Goal: Transaction & Acquisition: Purchase product/service

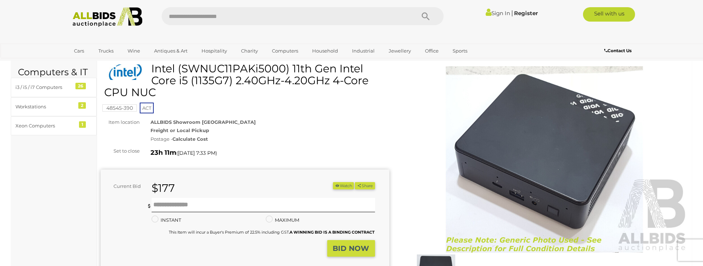
scroll to position [26, 0]
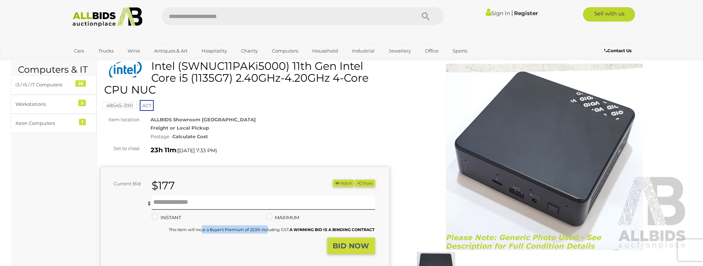
drag, startPoint x: 200, startPoint y: 230, endPoint x: 266, endPoint y: 230, distance: 65.8
click at [266, 231] on small "This Item will incur a Buyer's Premium of 22.5% including GST. A WINNING BID IS…" at bounding box center [272, 229] width 206 height 5
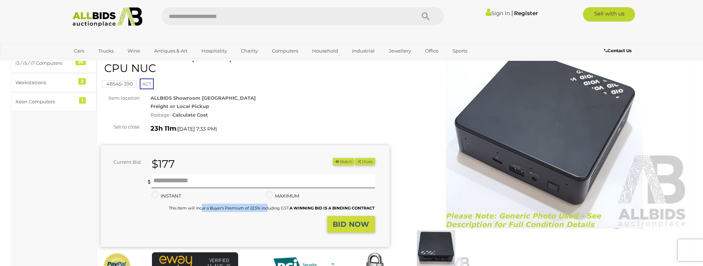
scroll to position [50, 0]
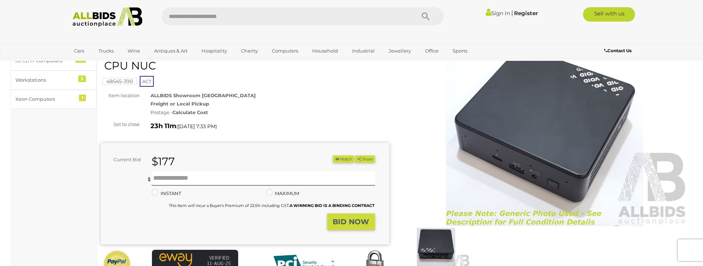
click at [177, 205] on small "This Item will incur a Buyer's Premium of 22.5% including GST. A WINNING BID IS…" at bounding box center [272, 205] width 206 height 5
drag, startPoint x: 169, startPoint y: 205, endPoint x: 223, endPoint y: 203, distance: 54.3
click at [223, 203] on small "This Item will incur a Buyer's Premium of 22.5% including GST. A WINNING BID IS…" at bounding box center [272, 205] width 206 height 5
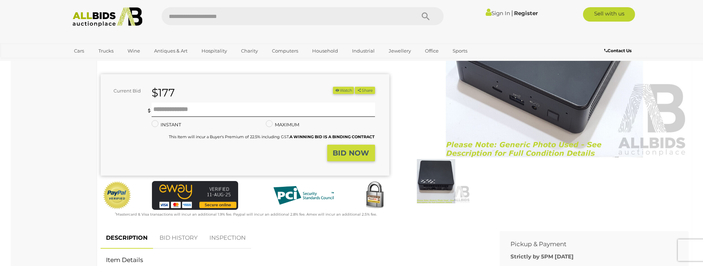
scroll to position [0, 0]
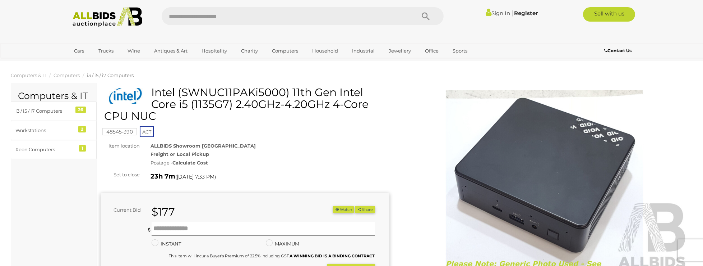
click at [497, 14] on link "Sign In" at bounding box center [498, 13] width 24 height 7
drag, startPoint x: 183, startPoint y: 93, endPoint x: 284, endPoint y: 90, distance: 101.0
click at [284, 90] on h1 "Intel (SWNUC11PAKi5000) 11th Gen Intel Core i5 (1135G7) 2.40GHz-4.20GHz 4-Core …" at bounding box center [246, 104] width 284 height 36
copy h1 "SWNUC11PAKi5000"
drag, startPoint x: 175, startPoint y: 173, endPoint x: 196, endPoint y: 174, distance: 21.2
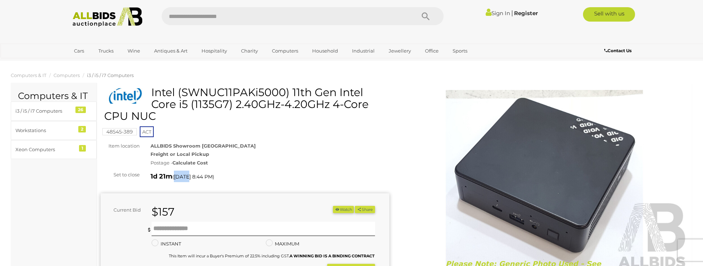
click at [195, 174] on div "1d 21m ( Tomorrow 8:44 PM )" at bounding box center [270, 175] width 239 height 11
drag, startPoint x: 202, startPoint y: 174, endPoint x: 207, endPoint y: 177, distance: 5.8
click at [202, 174] on span "Tomorrow 8:44 PM" at bounding box center [193, 176] width 39 height 6
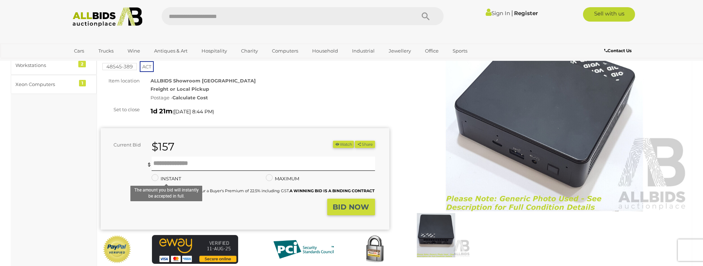
click at [170, 176] on label "INSTANT" at bounding box center [166, 178] width 29 height 8
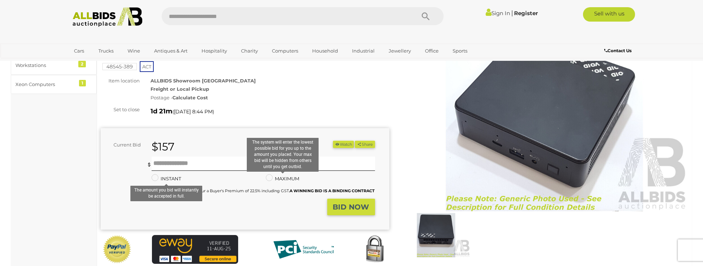
click at [294, 178] on label "MAXIMUM" at bounding box center [282, 178] width 33 height 8
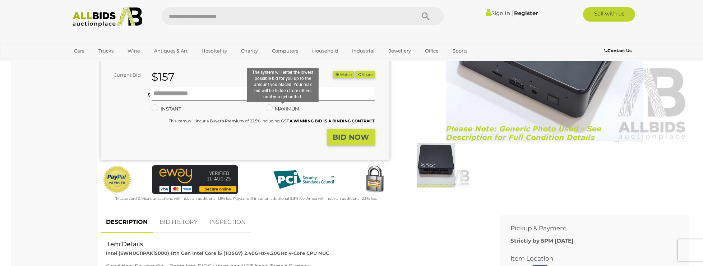
scroll to position [207, 0]
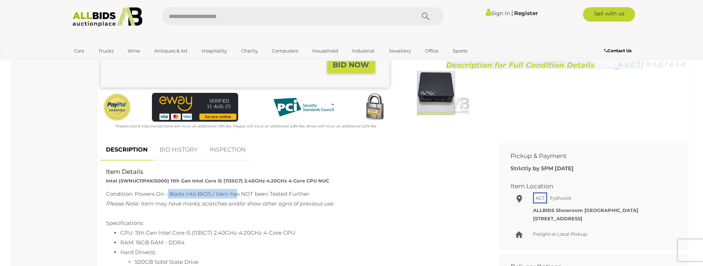
drag, startPoint x: 169, startPoint y: 194, endPoint x: 238, endPoint y: 194, distance: 69.4
click at [238, 194] on div "Condition: Powers On - Boots into BIOS / Item has NOT been Tested Further" at bounding box center [295, 194] width 378 height 10
drag, startPoint x: 225, startPoint y: 193, endPoint x: 253, endPoint y: 194, distance: 28.4
click at [253, 193] on div "Condition: Powers On - Boots into BIOS / Item has NOT been Tested Further" at bounding box center [295, 194] width 378 height 10
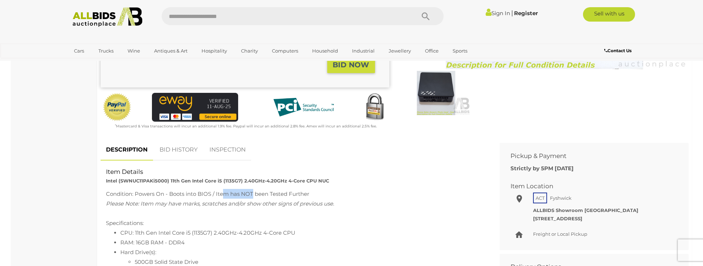
scroll to position [204, 0]
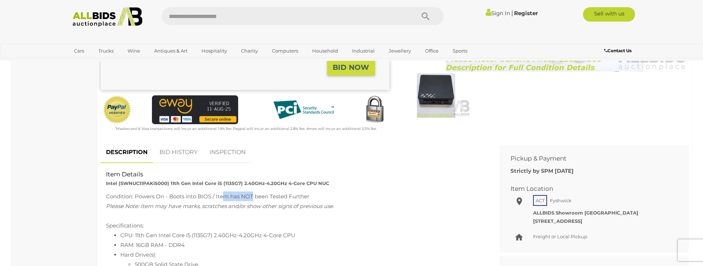
click at [252, 195] on div "Condition: Powers On - Boots into BIOS / Item has NOT been Tested Further" at bounding box center [295, 196] width 378 height 10
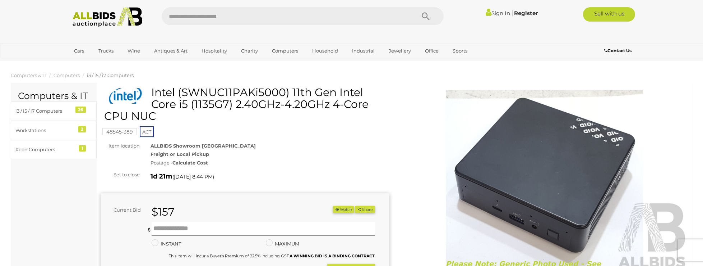
scroll to position [2, 0]
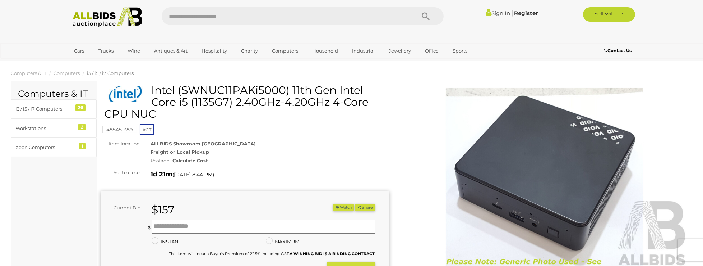
click at [223, 94] on h1 "Intel (SWNUC11PAKi5000) 11th Gen Intel Core i5 (1135G7) 2.40GHz-4.20GHz 4-Core …" at bounding box center [246, 102] width 284 height 36
copy h1 "SWNUC11PAKi5000"
click at [212, 116] on h1 "Intel (SWNUC11PAKi5000) 11th Gen Intel Core i5 (1135G7) 2.40GHz-4.20GHz 4-Core …" at bounding box center [246, 102] width 284 height 36
click at [210, 103] on h1 "Intel (SWNUC11PAKi5000) 11th Gen Intel Core i5 (1135G7) 2.40GHz-4.20GHz 4-Core …" at bounding box center [246, 102] width 284 height 36
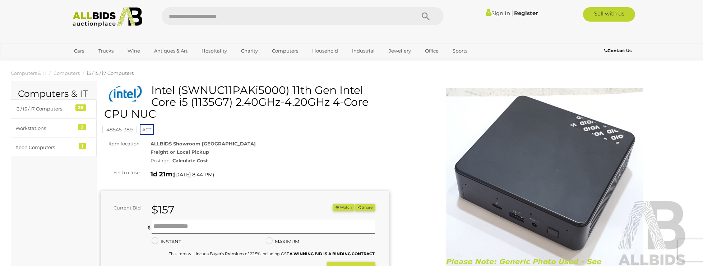
click at [210, 103] on h1 "Intel (SWNUC11PAKi5000) 11th Gen Intel Core i5 (1135G7) 2.40GHz-4.20GHz 4-Core …" at bounding box center [246, 102] width 284 height 36
copy h1 "1135G7"
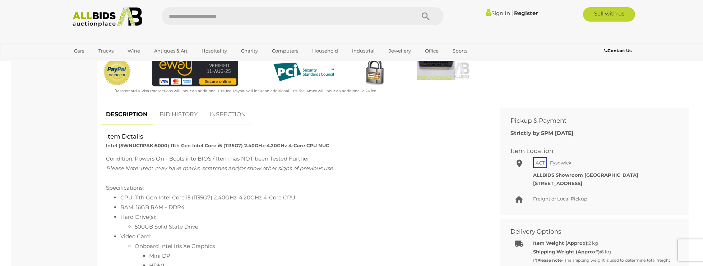
scroll to position [351, 0]
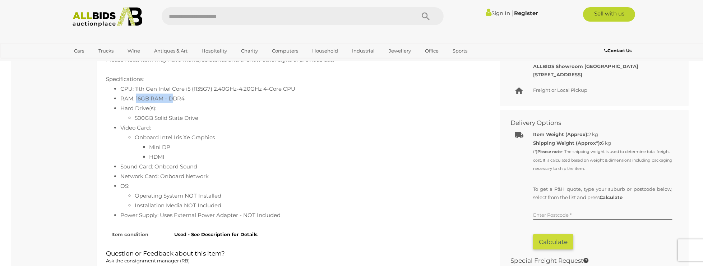
drag, startPoint x: 137, startPoint y: 97, endPoint x: 189, endPoint y: 95, distance: 52.9
click at [177, 95] on li "RAM: 16GB RAM - DDR4" at bounding box center [301, 98] width 363 height 10
drag, startPoint x: 189, startPoint y: 95, endPoint x: 197, endPoint y: 103, distance: 11.5
click at [190, 95] on li "RAM: 16GB RAM - DDR4" at bounding box center [301, 98] width 363 height 10
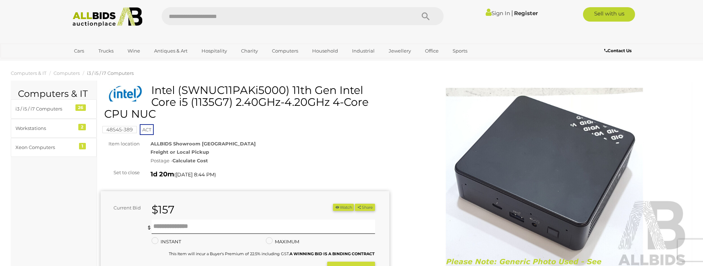
scroll to position [88, 0]
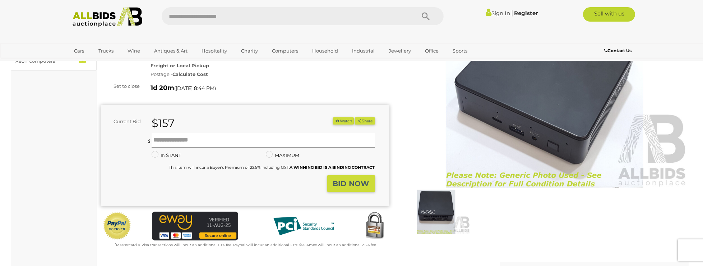
click at [81, 14] on img at bounding box center [108, 17] width 78 height 20
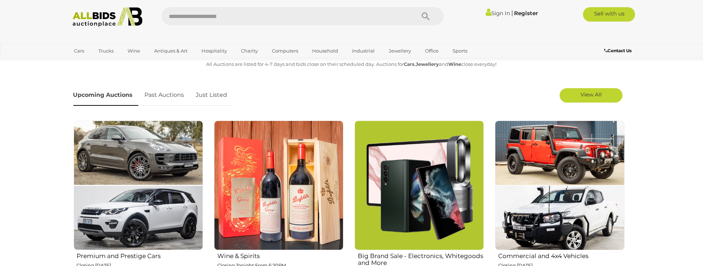
scroll to position [331, 0]
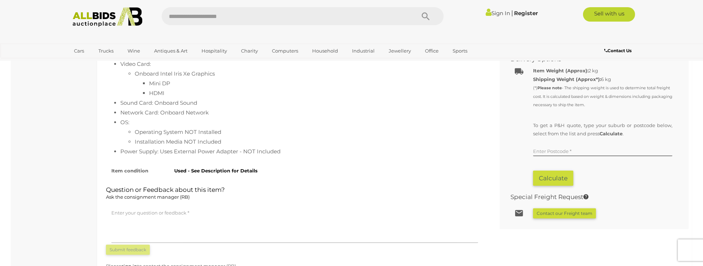
scroll to position [456, 0]
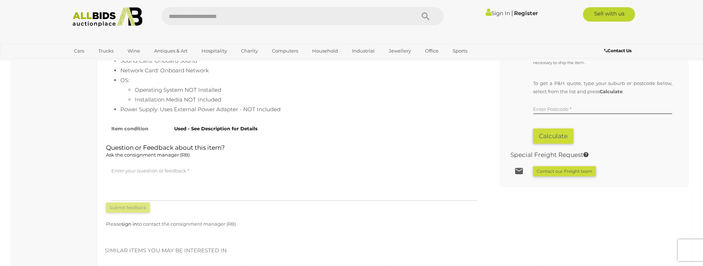
click at [153, 168] on textarea at bounding box center [294, 183] width 367 height 36
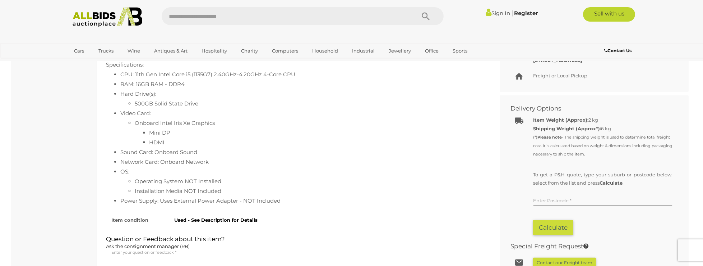
scroll to position [362, 0]
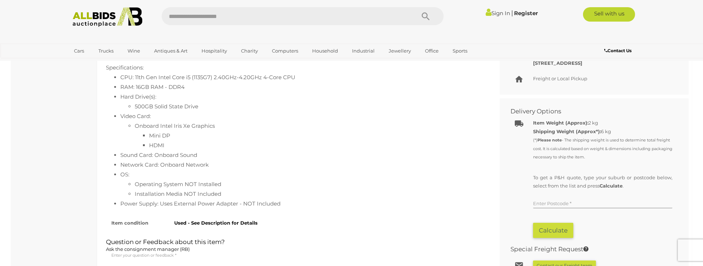
click at [547, 200] on input "text" at bounding box center [602, 202] width 139 height 11
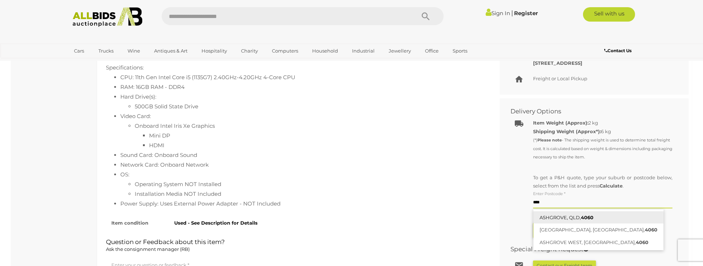
click at [570, 216] on link "ASHGROVE, QLD, 4060" at bounding box center [599, 217] width 130 height 13
type input "**********"
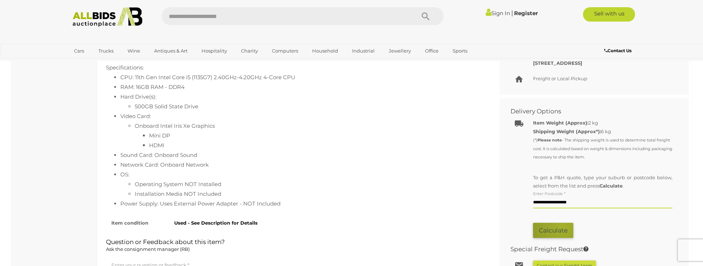
click at [563, 225] on button "Calculate" at bounding box center [553, 229] width 40 height 15
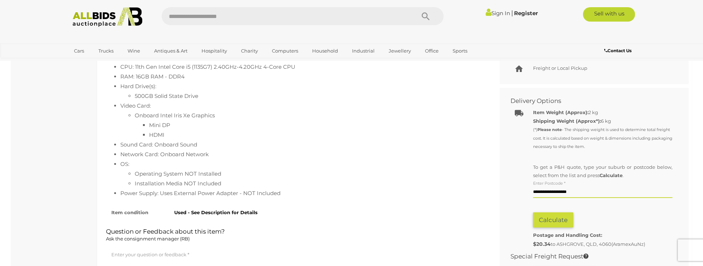
scroll to position [376, 0]
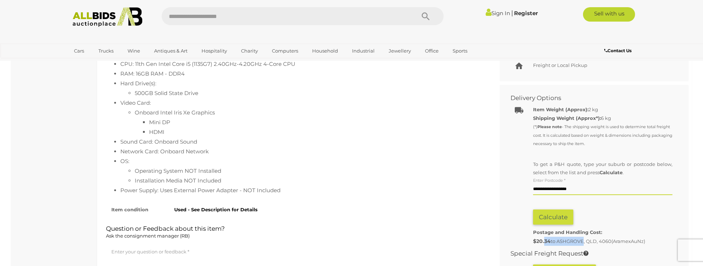
drag, startPoint x: 562, startPoint y: 241, endPoint x: 582, endPoint y: 241, distance: 19.8
click at [582, 241] on div "Postage and Handling Cost: $20.34 to ASHGROVE, QLD, 4060 (AramexAuNz)" at bounding box center [602, 237] width 139 height 18
drag, startPoint x: 582, startPoint y: 241, endPoint x: 568, endPoint y: 239, distance: 14.0
click at [581, 241] on div "Postage and Handling Cost: $20.34 to ASHGROVE, QLD, 4060 (AramexAuNz)" at bounding box center [602, 237] width 139 height 18
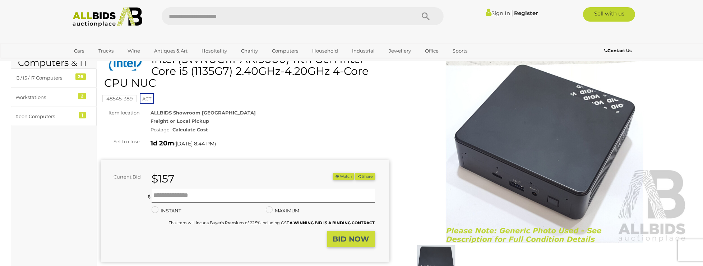
scroll to position [0, 0]
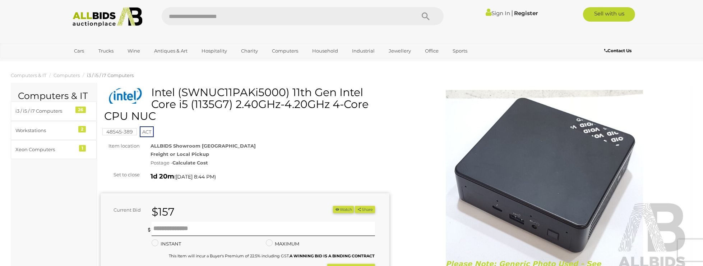
click at [189, 94] on h1 "Intel (SWNUC11PAKi5000) 11th Gen Intel Core i5 (1135G7) 2.40GHz-4.20GHz 4-Core …" at bounding box center [246, 104] width 284 height 36
copy h1 "SWNUC11PAKi5000"
click at [312, 160] on div "Postage - Calculate Cost" at bounding box center [270, 162] width 239 height 8
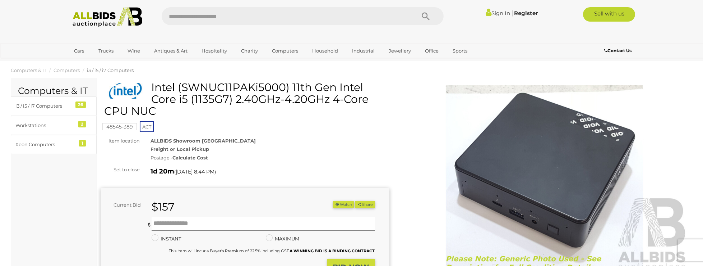
scroll to position [77, 0]
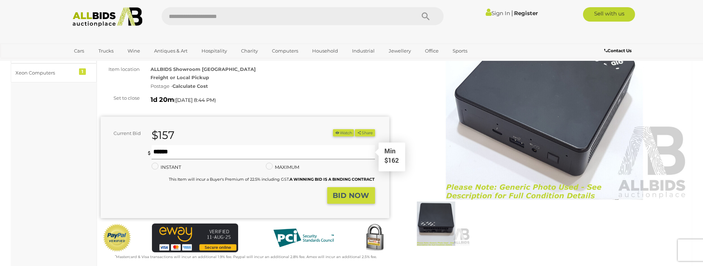
click at [263, 148] on input "text" at bounding box center [263, 152] width 223 height 14
type input "***"
click at [355, 198] on strong "BID NOW" at bounding box center [351, 195] width 36 height 9
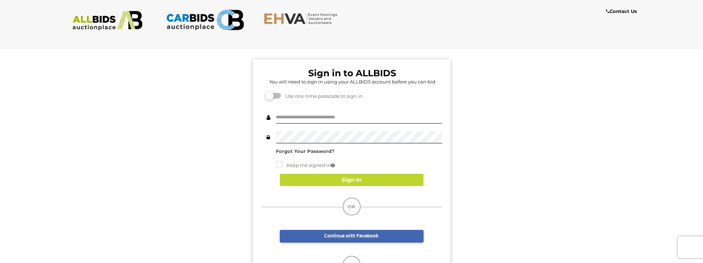
scroll to position [101, 0]
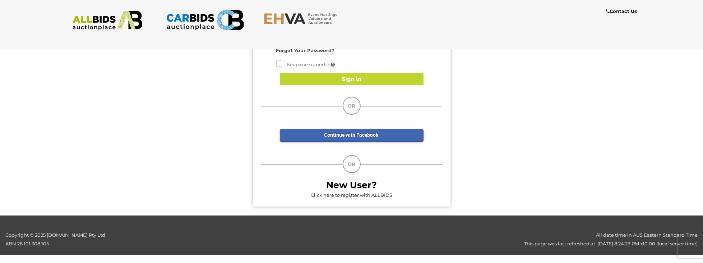
click at [360, 179] on b "New User?" at bounding box center [351, 184] width 51 height 11
click at [359, 187] on b "New User?" at bounding box center [351, 184] width 51 height 11
click at [359, 193] on link "Click here to register with ALLBIDS" at bounding box center [352, 195] width 82 height 6
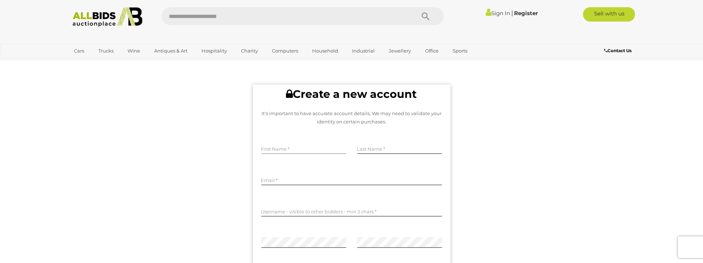
click at [302, 146] on input "text" at bounding box center [303, 148] width 85 height 11
type input "*****"
type input "**********"
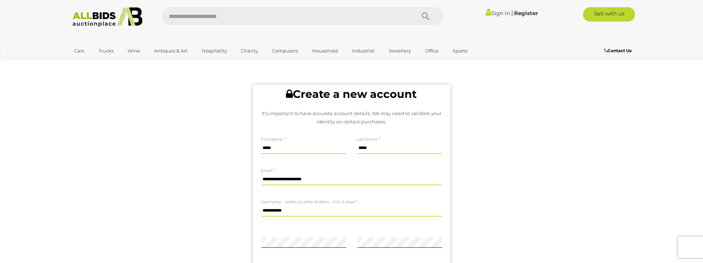
scroll to position [72, 0]
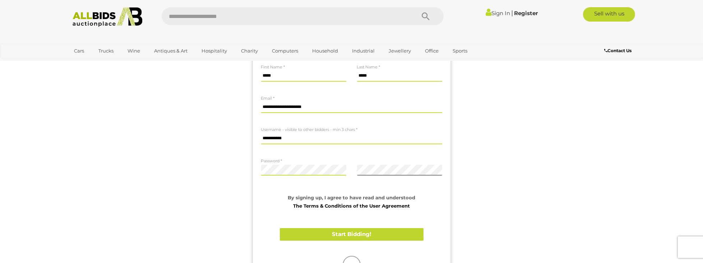
drag, startPoint x: 234, startPoint y: 167, endPoint x: 258, endPoint y: 169, distance: 23.8
click at [235, 168] on div "**********" at bounding box center [352, 163] width 714 height 302
click at [490, 172] on div "**********" at bounding box center [352, 163] width 714 height 302
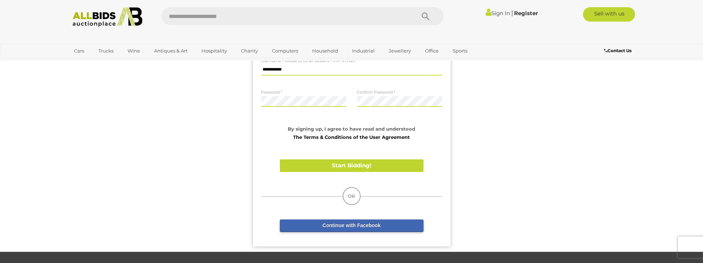
scroll to position [162, 0]
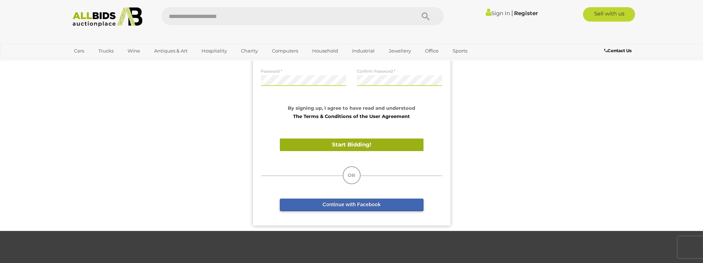
click at [357, 143] on button "Start Bidding!" at bounding box center [352, 144] width 144 height 13
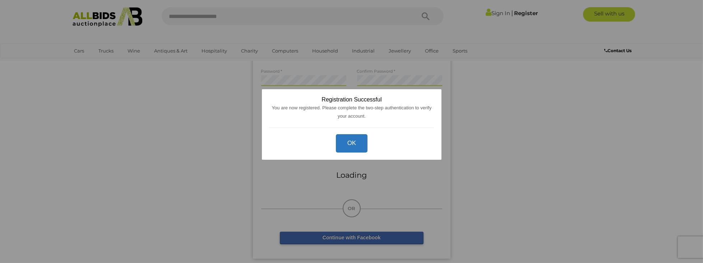
click at [345, 142] on button "OK" at bounding box center [352, 143] width 32 height 18
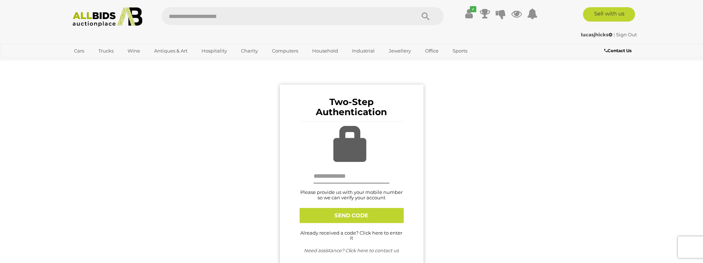
scroll to position [5, 0]
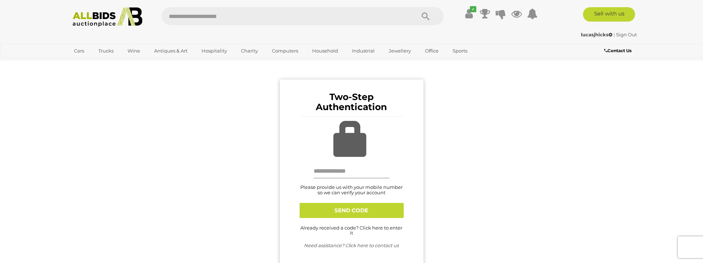
click at [334, 173] on input "text" at bounding box center [352, 171] width 76 height 14
type input "**********"
click at [325, 204] on button "SEND CODE" at bounding box center [352, 210] width 104 height 15
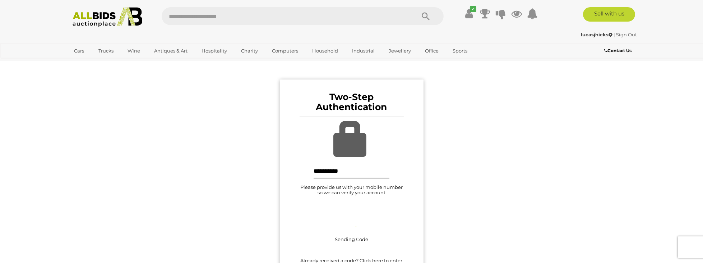
scroll to position [92, 0]
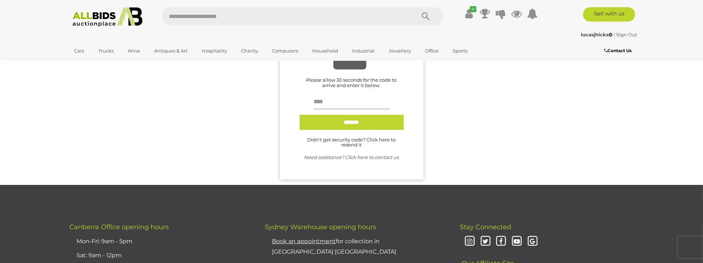
click at [327, 105] on input "text" at bounding box center [352, 102] width 76 height 14
type input "******"
click at [358, 116] on input "button" at bounding box center [352, 122] width 104 height 15
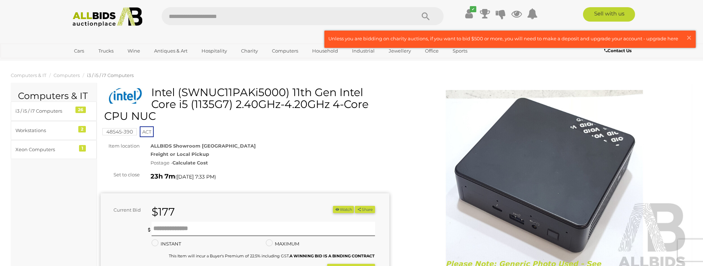
scroll to position [29, 0]
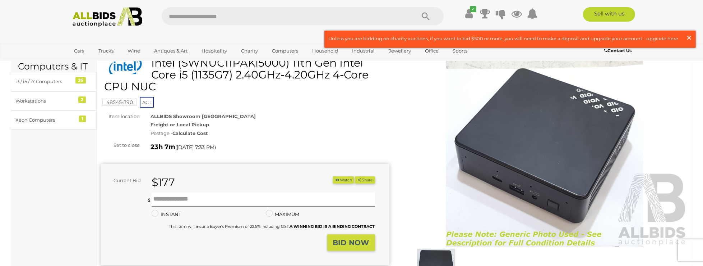
click at [691, 38] on span "×" at bounding box center [689, 38] width 6 height 14
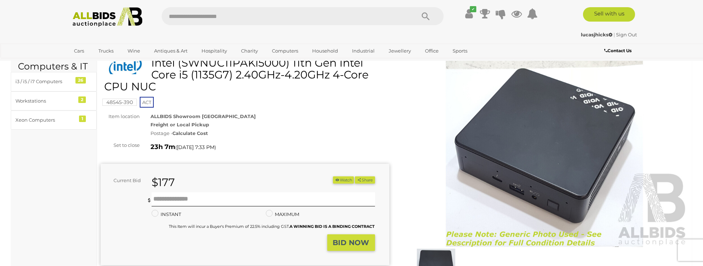
scroll to position [32, 0]
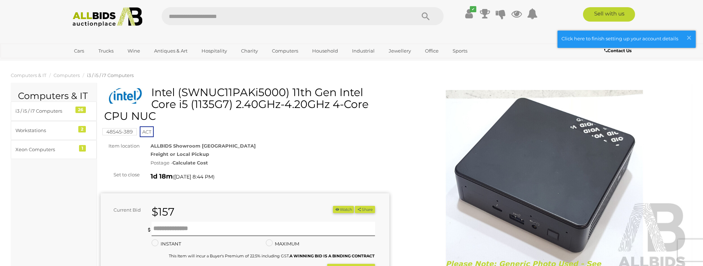
click at [336, 206] on button "Watch" at bounding box center [343, 210] width 21 height 8
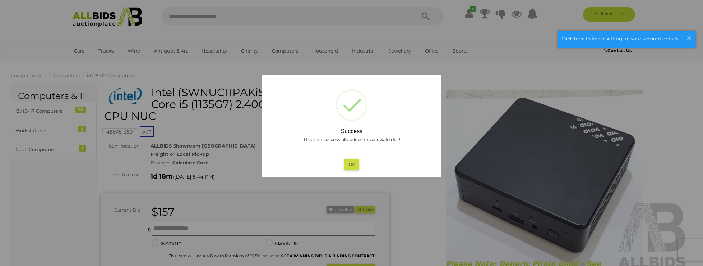
click at [350, 166] on button "Ok" at bounding box center [351, 164] width 15 height 10
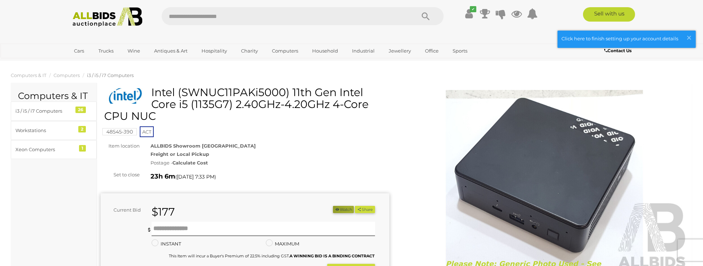
click at [347, 210] on button "Watch" at bounding box center [343, 210] width 21 height 8
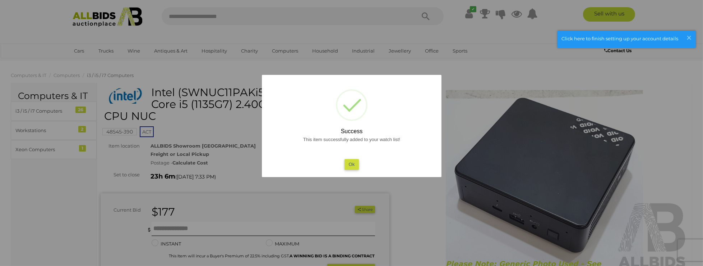
click at [353, 167] on button "Ok" at bounding box center [351, 164] width 15 height 10
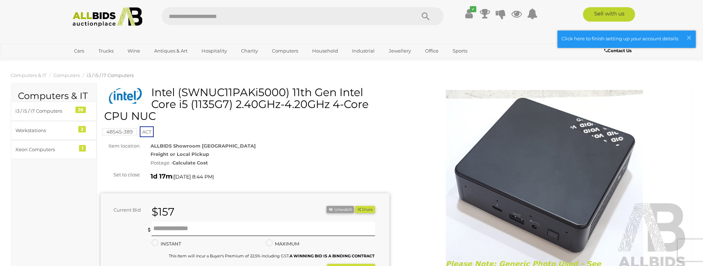
scroll to position [66, 0]
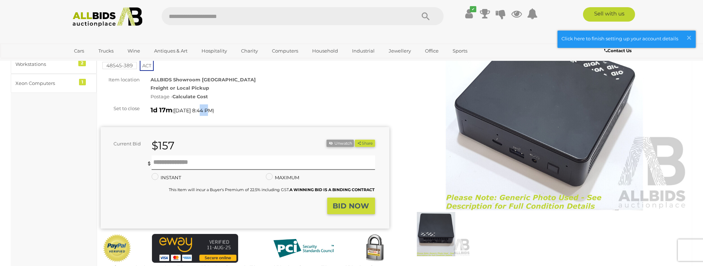
drag, startPoint x: 205, startPoint y: 111, endPoint x: 213, endPoint y: 111, distance: 7.6
click at [213, 111] on span "[DATE] 8:44 PM" at bounding box center [193, 110] width 39 height 6
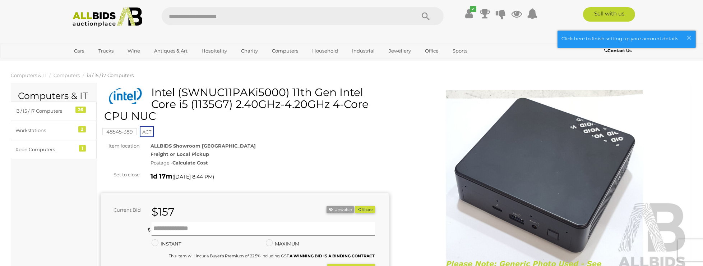
click at [223, 104] on h1 "Intel (SWNUC11PAKi5000) 11th Gen Intel Core i5 (1135G7) 2.40GHz-4.20GHz 4-Core …" at bounding box center [246, 104] width 284 height 36
copy h1 "1135G7"
click at [231, 88] on h1 "Intel (SWNUC11PAKi5000) 11th Gen Intel Core i5 (1135G7) 2.40GHz-4.20GHz 4-Core …" at bounding box center [246, 104] width 284 height 36
click at [207, 93] on h1 "Intel (SWNUC11PAKi5000) 11th Gen Intel Core i5 (1135G7) 2.40GHz-4.20GHz 4-Core …" at bounding box center [246, 104] width 284 height 36
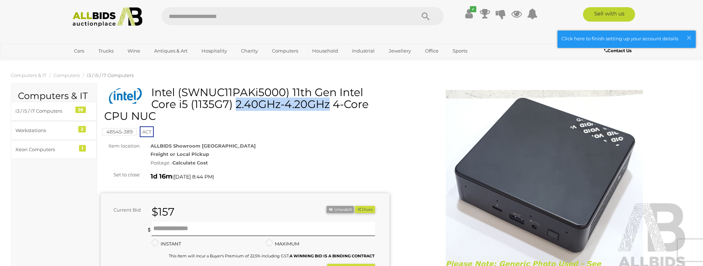
click at [207, 93] on h1 "Intel (SWNUC11PAKi5000) 11th Gen Intel Core i5 (1135G7) 2.40GHz-4.20GHz 4-Core …" at bounding box center [246, 104] width 284 height 36
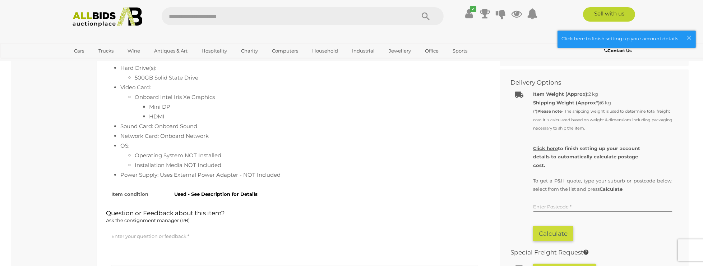
scroll to position [396, 0]
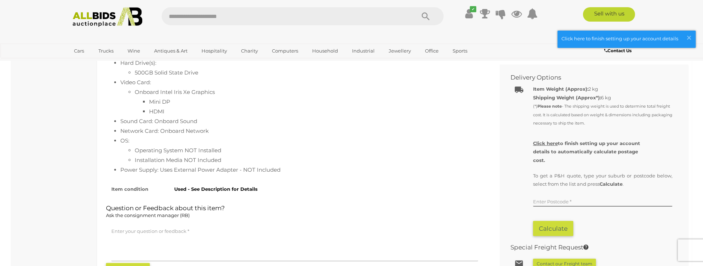
click at [199, 187] on strong "Used - See Description for Details" at bounding box center [215, 189] width 83 height 6
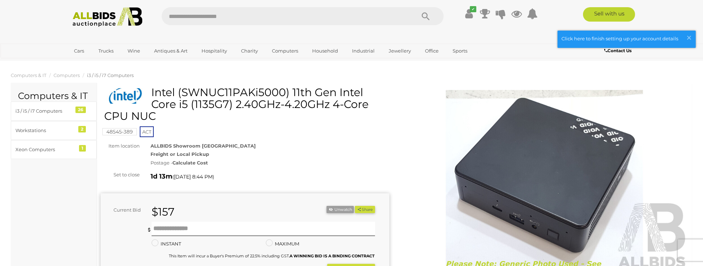
scroll to position [47, 0]
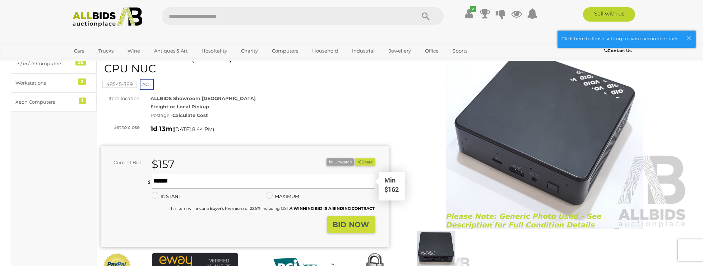
click at [195, 180] on input "text" at bounding box center [263, 181] width 223 height 14
type input "***"
click at [340, 223] on strong "BID NOW" at bounding box center [351, 224] width 36 height 9
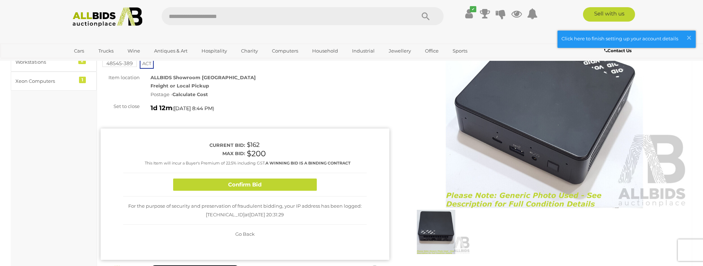
scroll to position [111, 0]
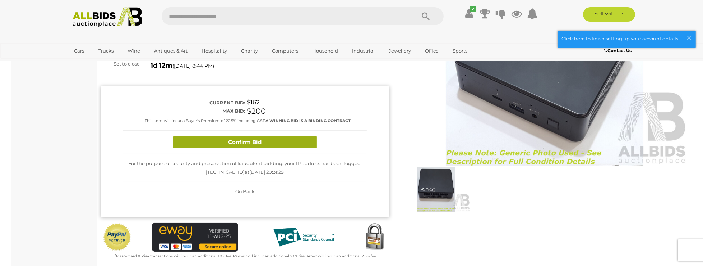
click at [253, 143] on button "Confirm Bid" at bounding box center [245, 142] width 144 height 13
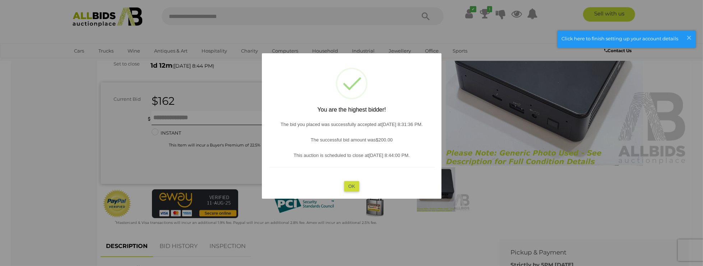
click at [353, 182] on button "OK" at bounding box center [351, 185] width 15 height 10
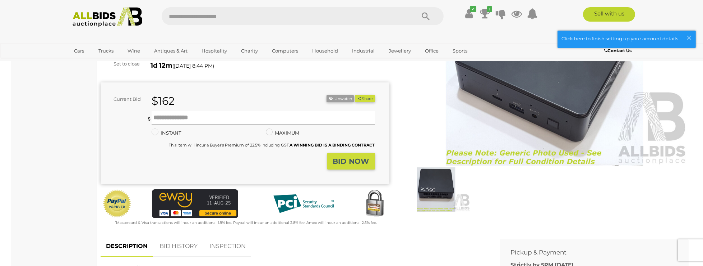
click at [237, 148] on div "This Item will incur a Buyer's Premium of 22.5% including GST. A WINNING BID IS…" at bounding box center [272, 145] width 206 height 8
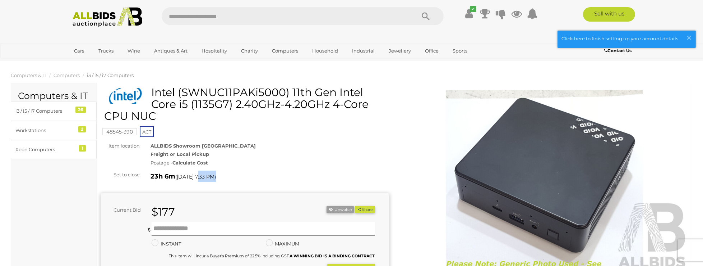
drag, startPoint x: 223, startPoint y: 179, endPoint x: 227, endPoint y: 179, distance: 4.0
click at [227, 179] on div "23h 6m ( [DATE] 7:33 PM )" at bounding box center [270, 175] width 239 height 11
click at [209, 88] on h1 "Intel (SWNUC11PAKi5000) 11th Gen Intel Core i5 (1135G7) 2.40GHz-4.20GHz 4-Core …" at bounding box center [246, 104] width 284 height 36
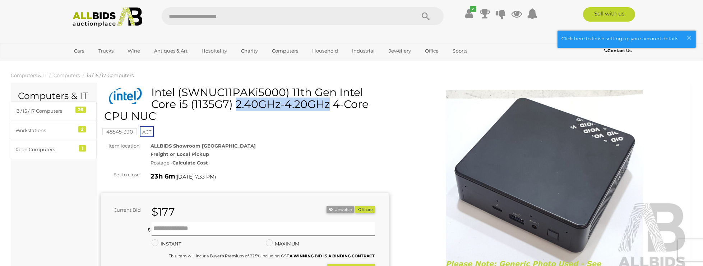
click at [209, 88] on h1 "Intel (SWNUC11PAKi5000) 11th Gen Intel Core i5 (1135G7) 2.40GHz-4.20GHz 4-Core …" at bounding box center [246, 104] width 284 height 36
copy h1 "SWNUC11PAKi5000"
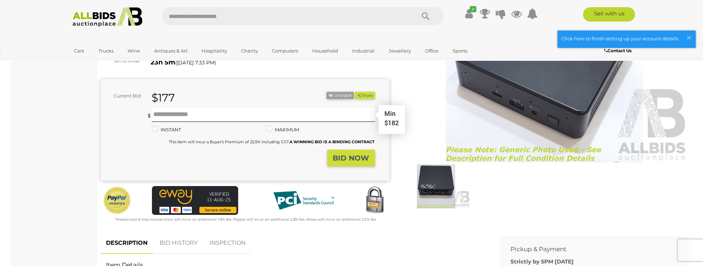
scroll to position [207, 0]
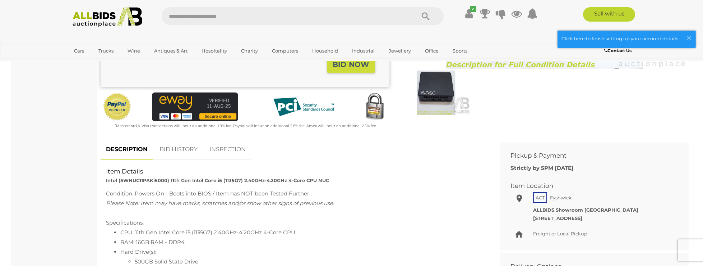
click at [113, 181] on strong "Intel (SWNUC11PAKi5000) 11th Gen Intel Core i5 (1135G7) 2.40GHz-4.20GHz 4-Core …" at bounding box center [217, 180] width 223 height 6
click at [142, 179] on strong "Intel (SWNUC11PAKi5000) 11th Gen Intel Core i5 (1135G7) 2.40GHz-4.20GHz 4-Core …" at bounding box center [217, 180] width 223 height 6
drag, startPoint x: 169, startPoint y: 179, endPoint x: 101, endPoint y: 182, distance: 68.3
click at [101, 182] on div "Item Details Intel (SWNUC11PAKi5000) 11th Gen Intel Core i5 (1135G7) 2.40GHz-4.…" at bounding box center [295, 176] width 388 height 18
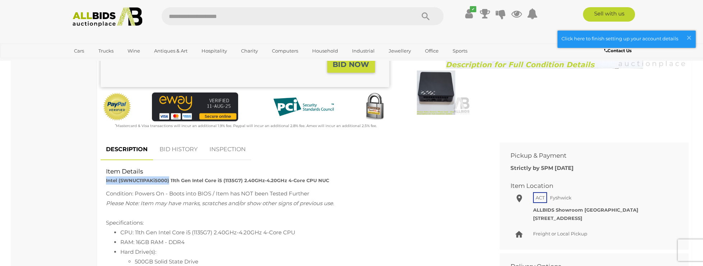
copy strong "Intel (SWNUC11PAKi5000)"
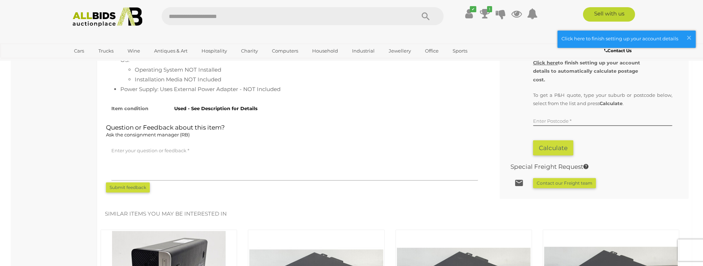
scroll to position [498, 0]
